Goal: Use online tool/utility: Utilize a website feature to perform a specific function

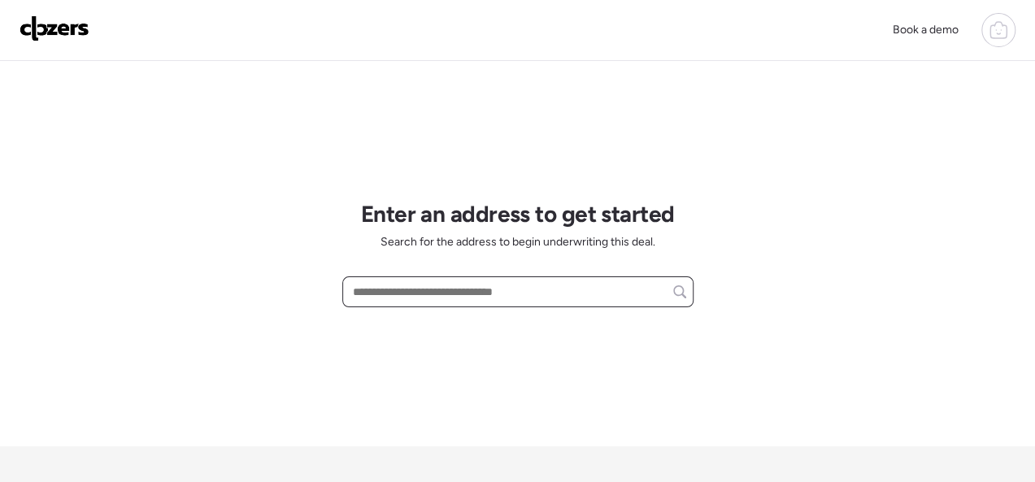
click at [419, 295] on input "text" at bounding box center [518, 292] width 337 height 23
paste input "**********"
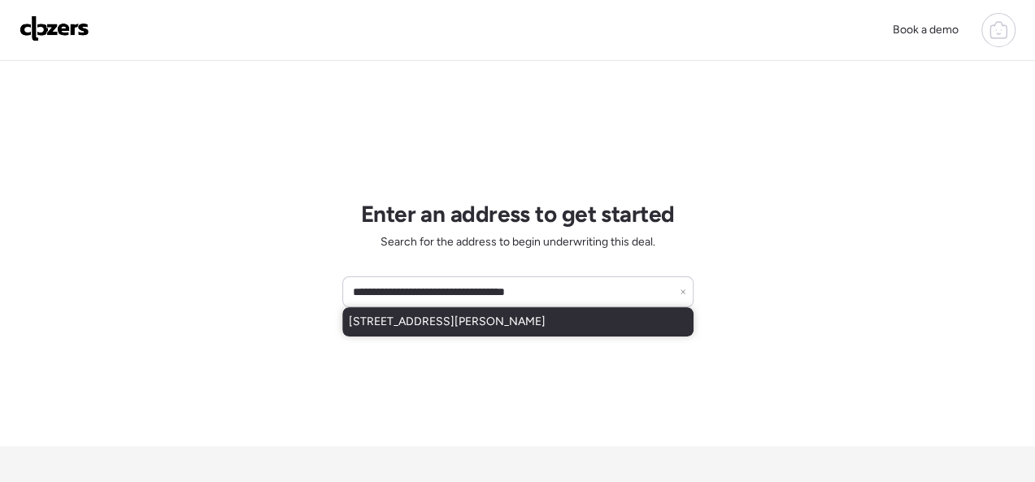
click at [447, 316] on span "[STREET_ADDRESS][PERSON_NAME]" at bounding box center [447, 322] width 197 height 16
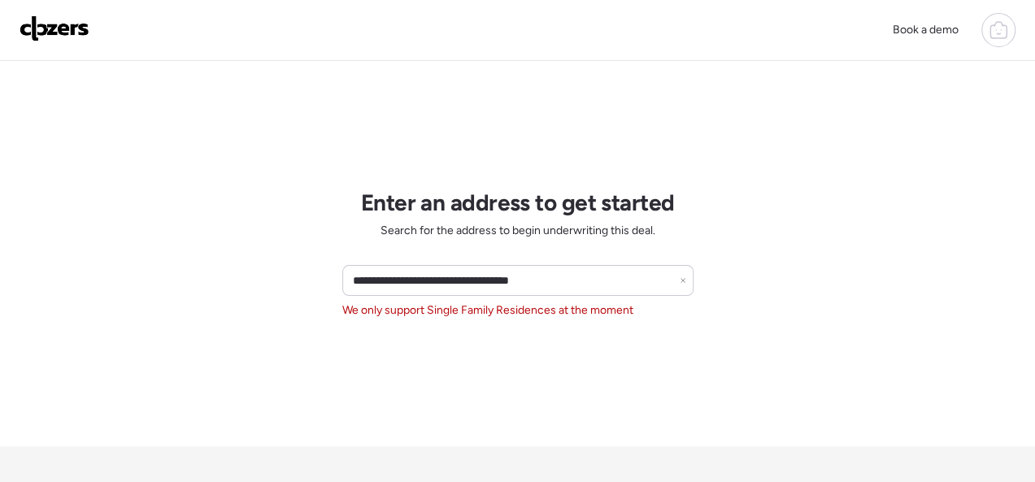
click at [509, 312] on span "We only support Single Family Residences at the moment" at bounding box center [487, 311] width 291 height 16
copy span "We only support Single Family Residences at the moment"
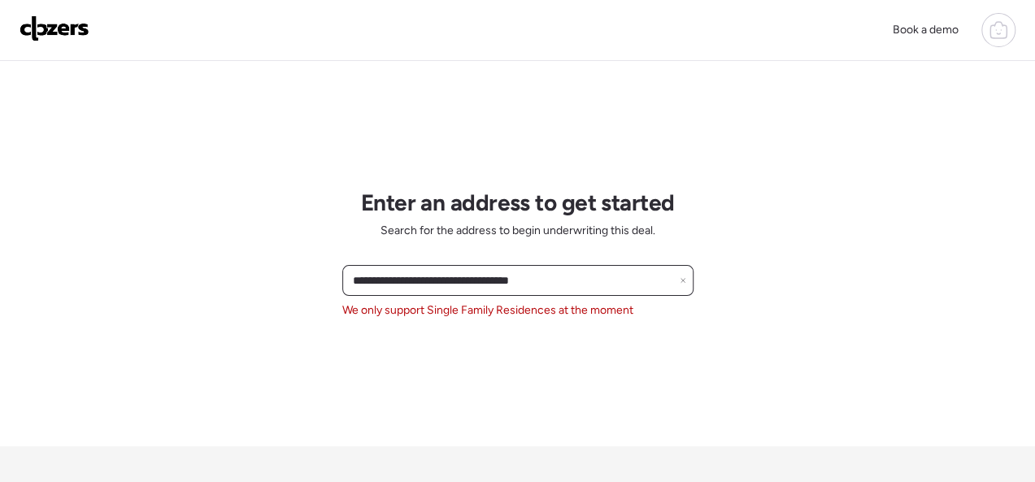
click at [599, 281] on input "**********" at bounding box center [518, 280] width 337 height 23
paste input "***"
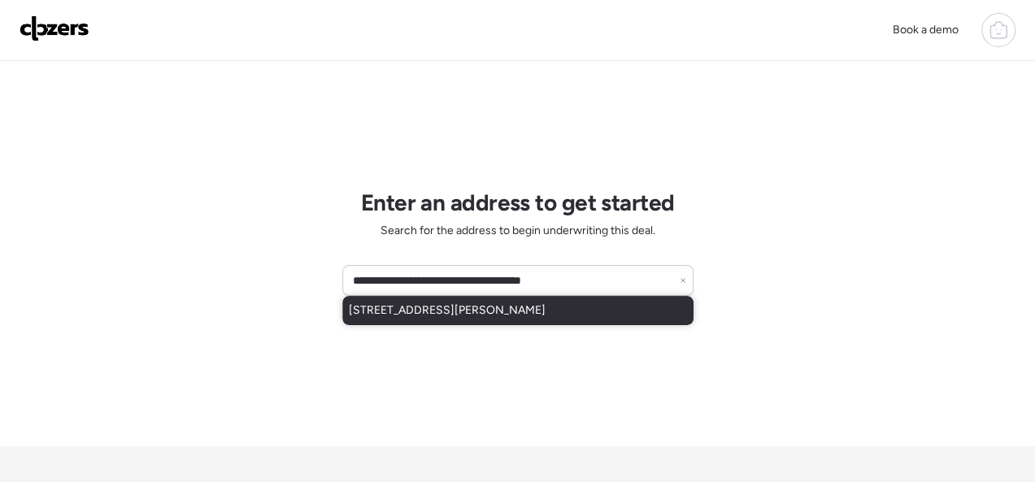
click at [491, 307] on span "[STREET_ADDRESS][PERSON_NAME]" at bounding box center [447, 311] width 197 height 16
type input "**********"
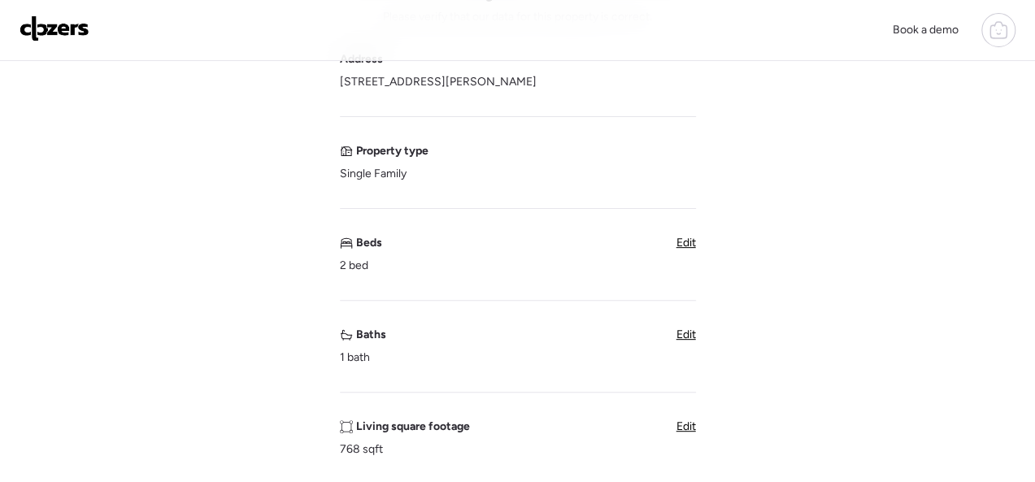
scroll to position [163, 0]
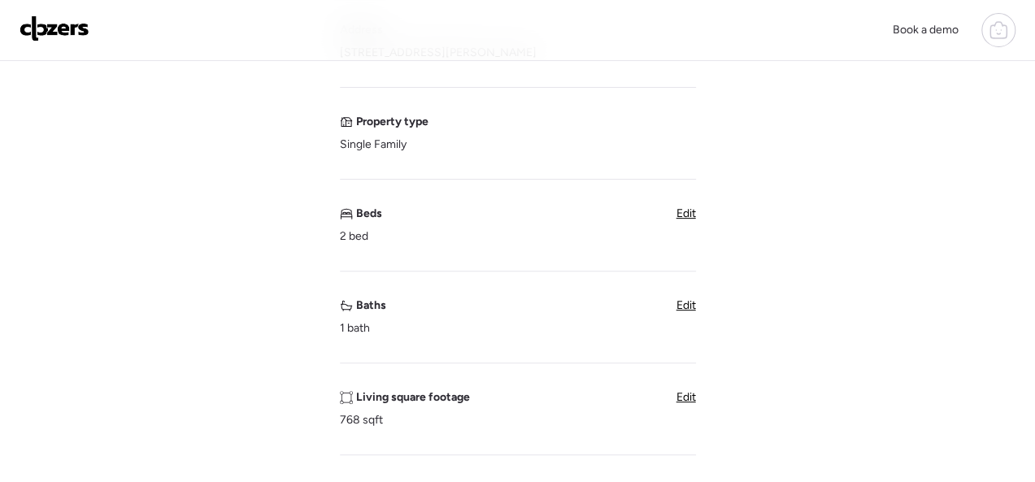
click at [680, 306] on span "Edit" at bounding box center [687, 306] width 20 height 14
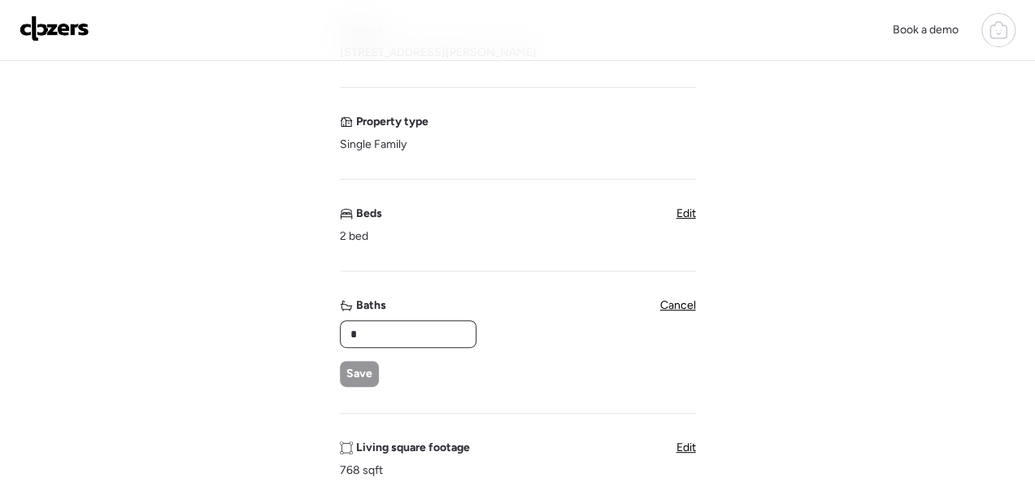
click at [419, 328] on input "*" at bounding box center [408, 334] width 122 height 23
type input "*"
click at [361, 368] on span "Save" at bounding box center [360, 374] width 26 height 16
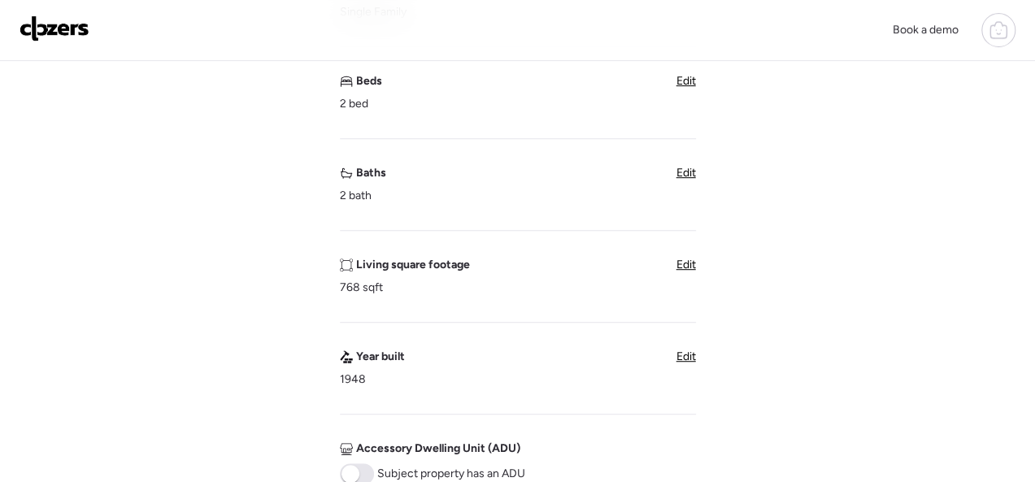
scroll to position [732, 0]
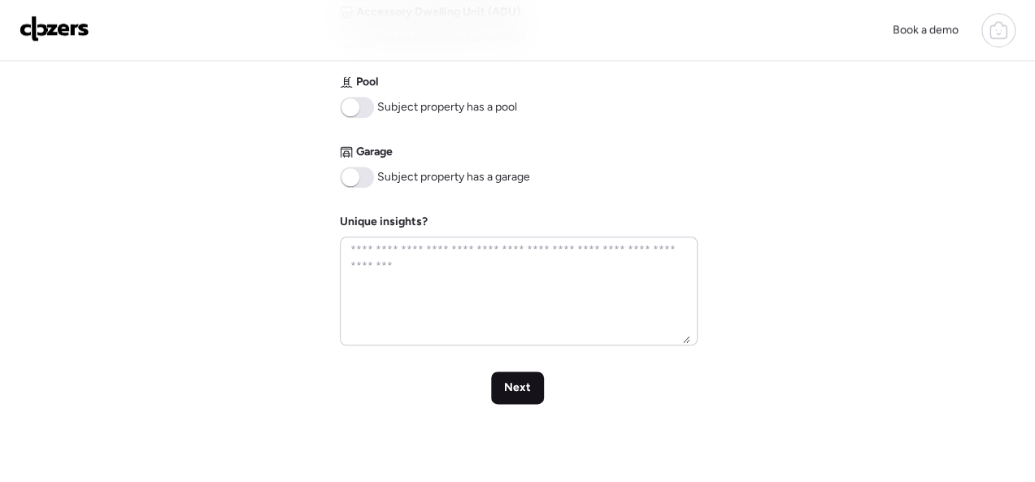
click at [529, 390] on span "Next" at bounding box center [517, 388] width 27 height 16
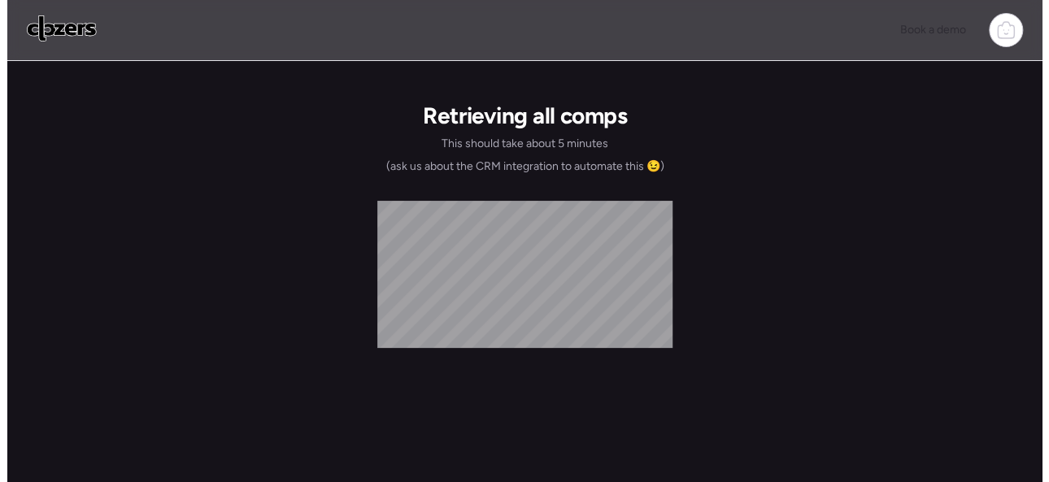
scroll to position [0, 0]
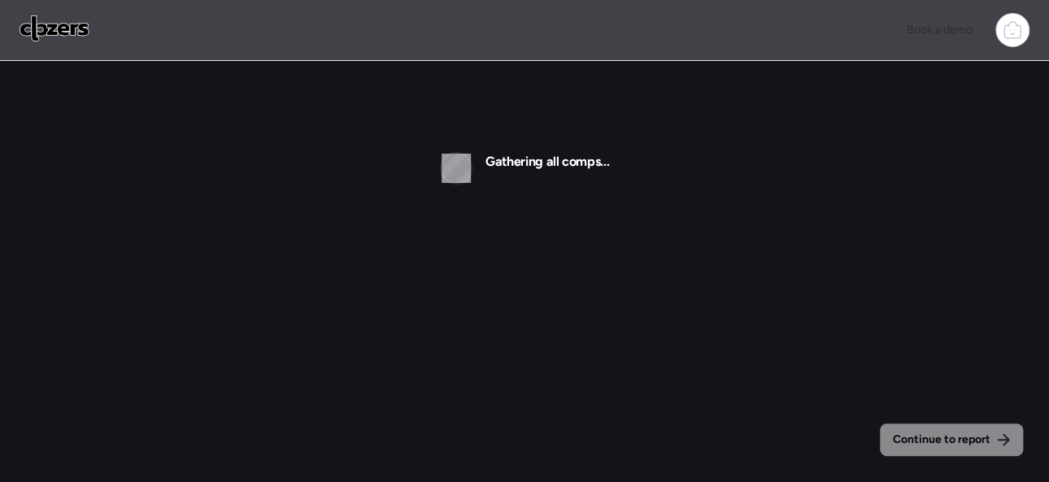
click at [72, 28] on img at bounding box center [55, 28] width 70 height 26
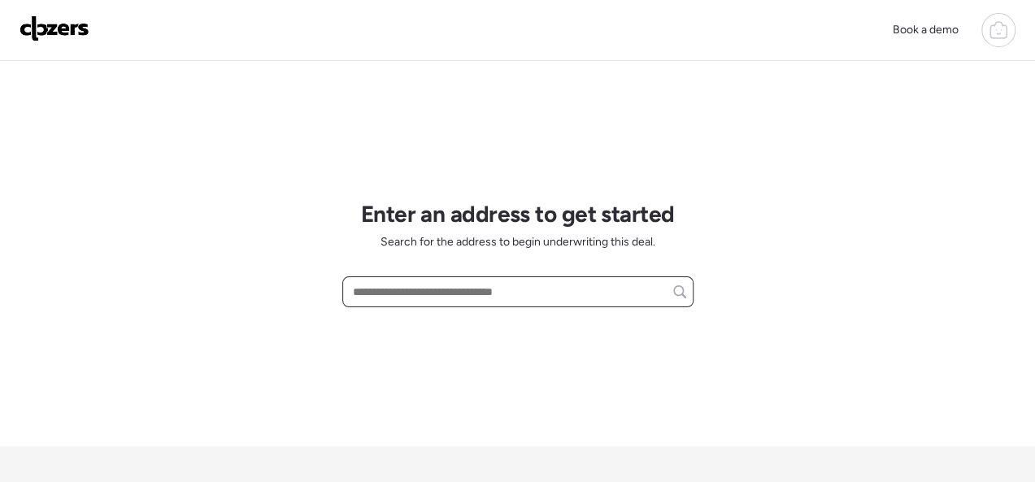
click at [443, 284] on input "text" at bounding box center [518, 292] width 337 height 23
paste input "**********"
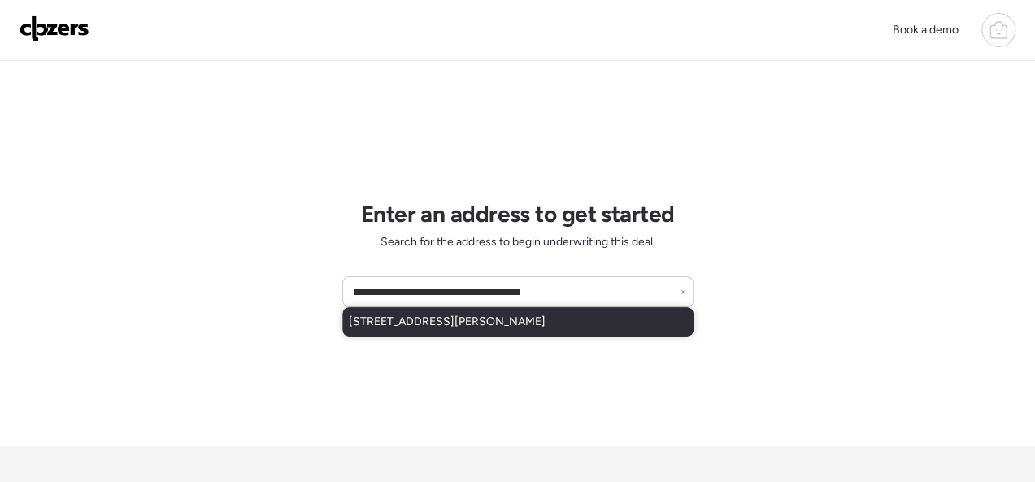
click at [525, 329] on span "[STREET_ADDRESS][PERSON_NAME]" at bounding box center [447, 322] width 197 height 16
type input "**********"
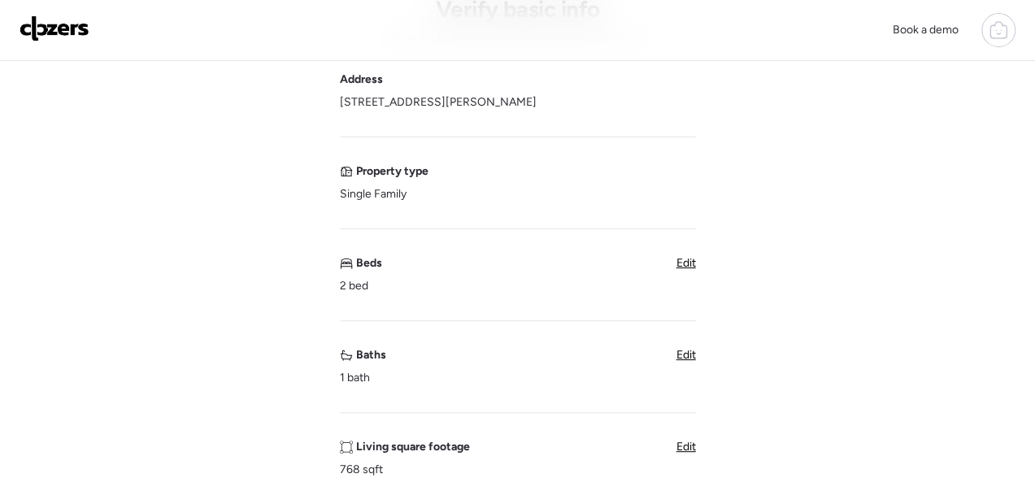
scroll to position [163, 0]
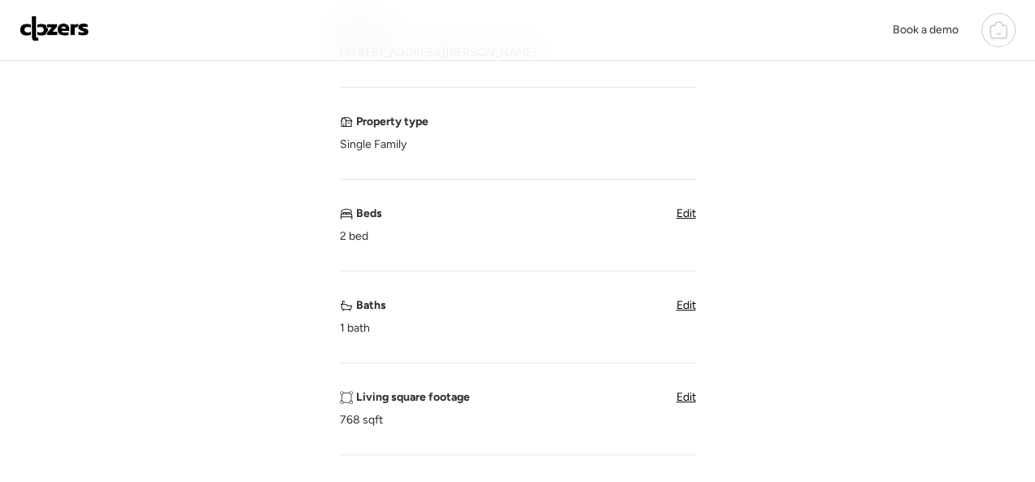
click at [681, 302] on span "Edit" at bounding box center [687, 306] width 20 height 14
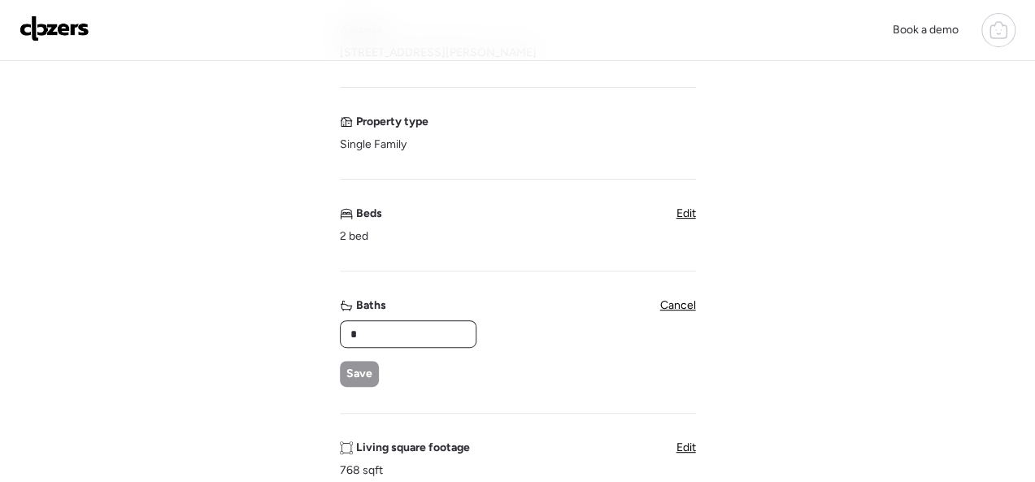
click at [415, 333] on input "*" at bounding box center [408, 334] width 122 height 23
type input "*"
click at [361, 377] on span "Save" at bounding box center [360, 374] width 26 height 16
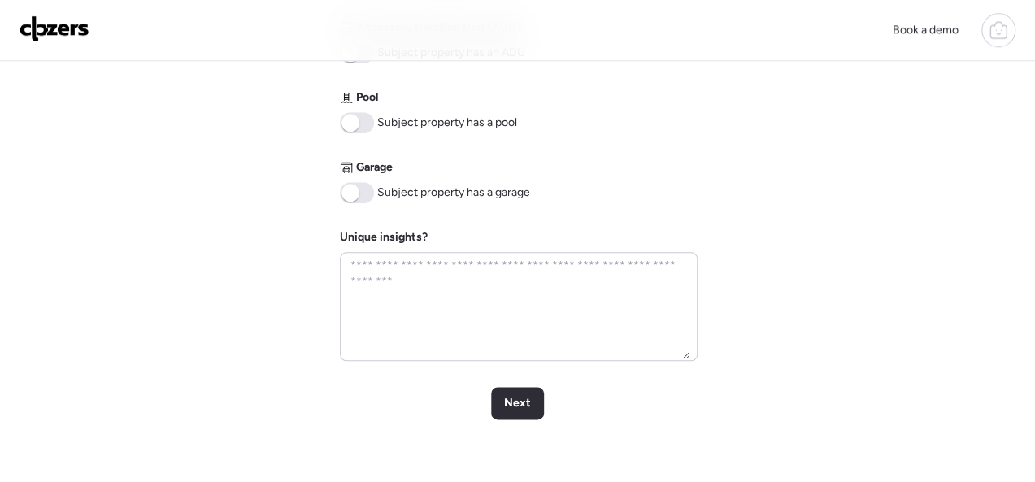
scroll to position [950, 0]
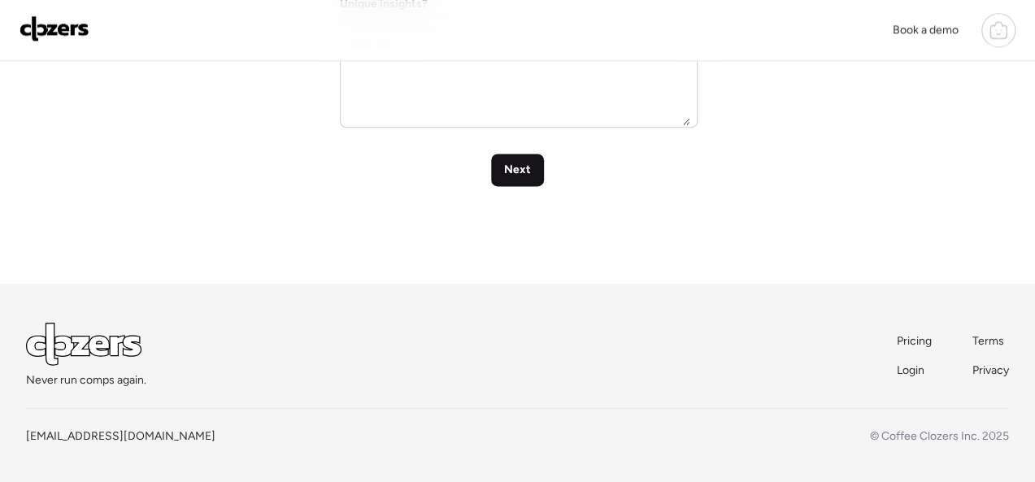
click at [518, 179] on div "Next" at bounding box center [517, 170] width 53 height 33
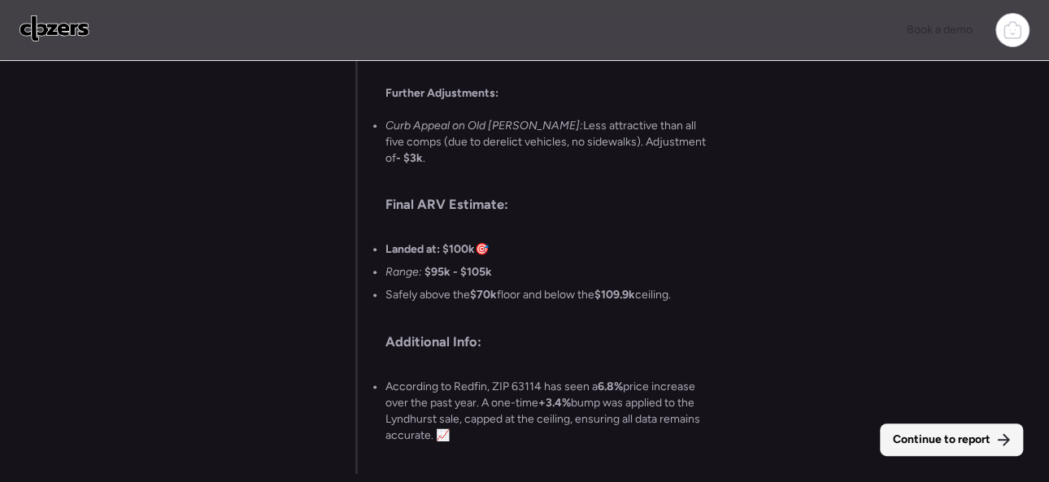
click at [931, 433] on span "Continue to report" at bounding box center [942, 440] width 98 height 16
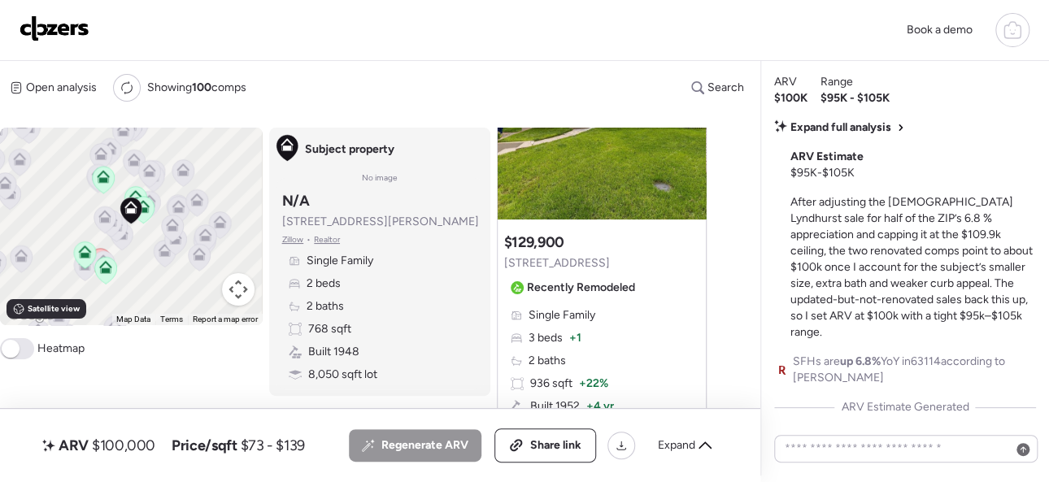
scroll to position [-26, 0]
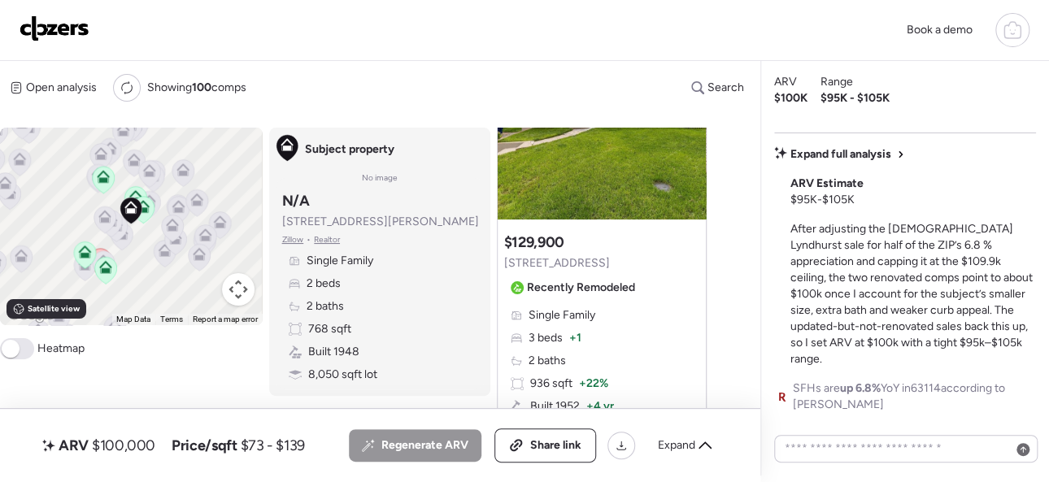
click at [840, 163] on span "Expand full analysis" at bounding box center [841, 154] width 101 height 16
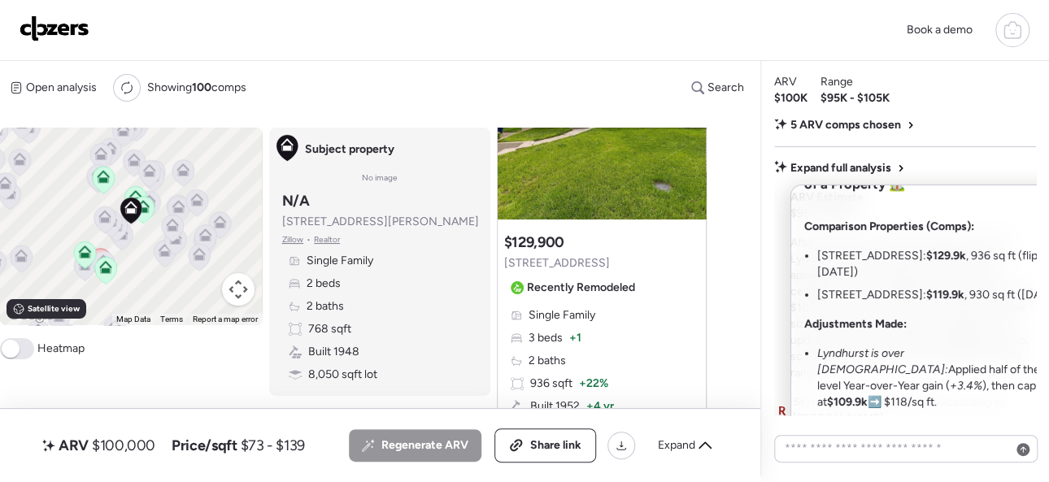
scroll to position [0, 0]
